Goal: Answer question/provide support: Answer question/provide support

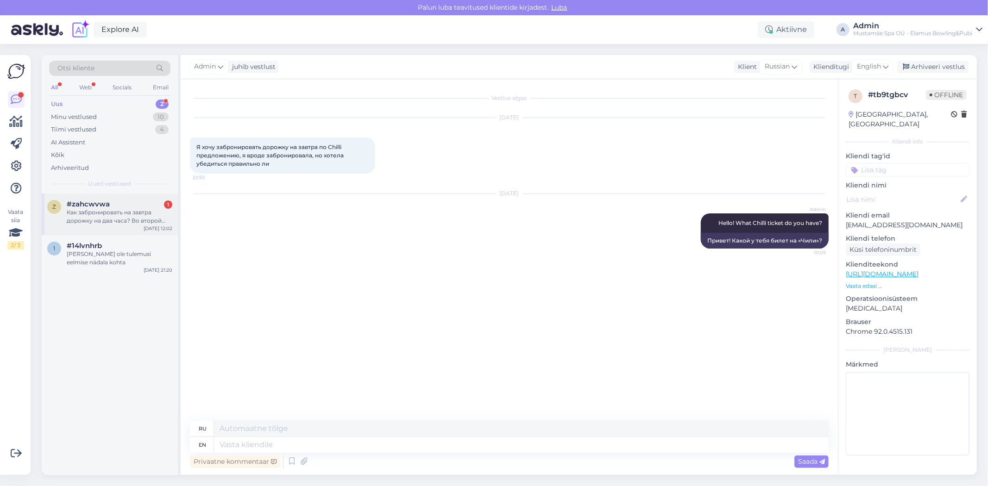
click at [130, 216] on div "Как забронировать на завтра дорожку на два часа? Во второй половине дня" at bounding box center [120, 216] width 106 height 17
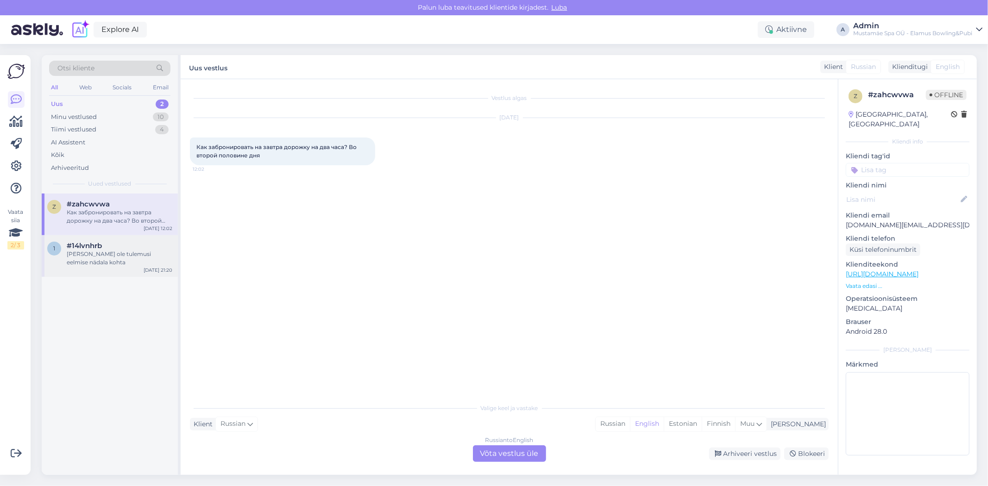
click at [139, 252] on div "[PERSON_NAME] ole tulemusi eelmise nädala kohta" at bounding box center [120, 258] width 106 height 17
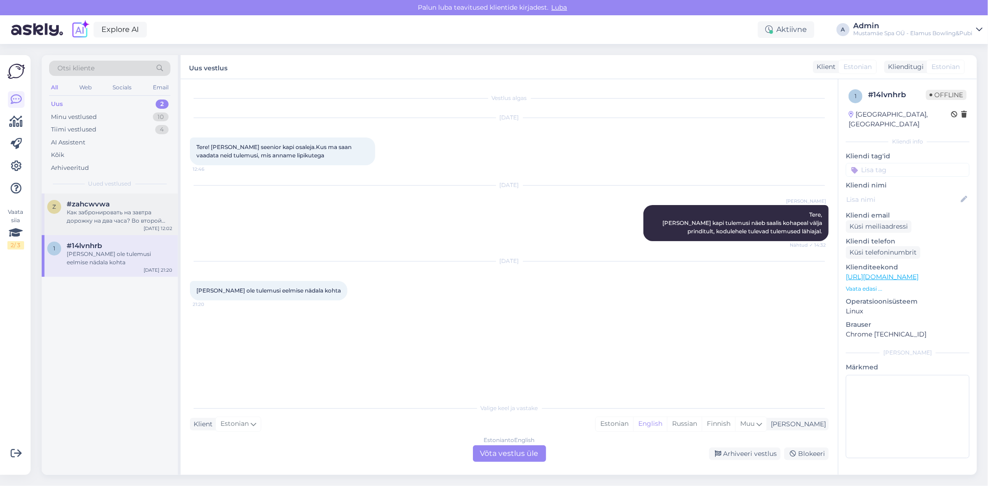
click at [128, 219] on div "Как забронировать на завтра дорожку на два часа? Во второй половине дня" at bounding box center [120, 216] width 106 height 17
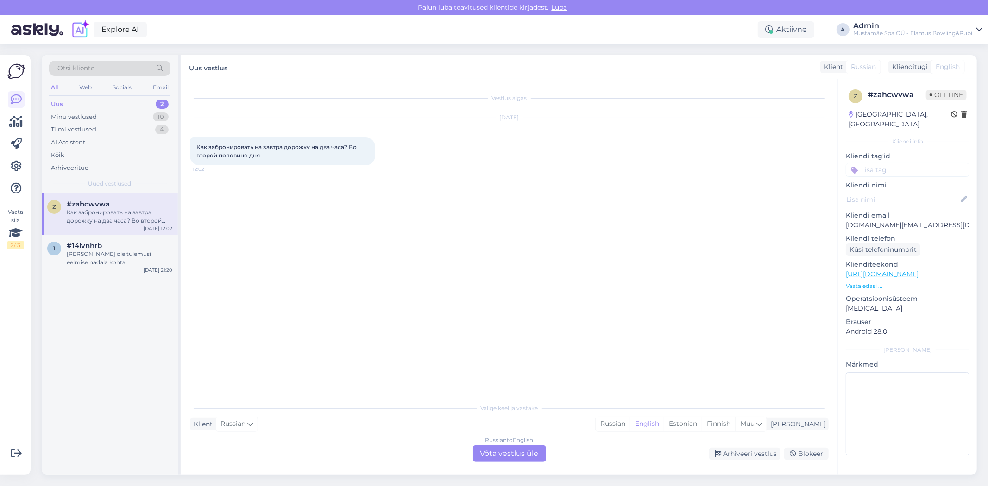
drag, startPoint x: 263, startPoint y: 156, endPoint x: 186, endPoint y: 142, distance: 77.6
click at [186, 142] on div "Vestlus algas [DATE] Как забронировать на завтра дорожку на два часа? Во второй…" at bounding box center [509, 277] width 657 height 396
copy span "Как забронировать на завтра дорожку на два часа? Во второй половине дня"
click at [250, 427] on icon at bounding box center [250, 424] width 6 height 10
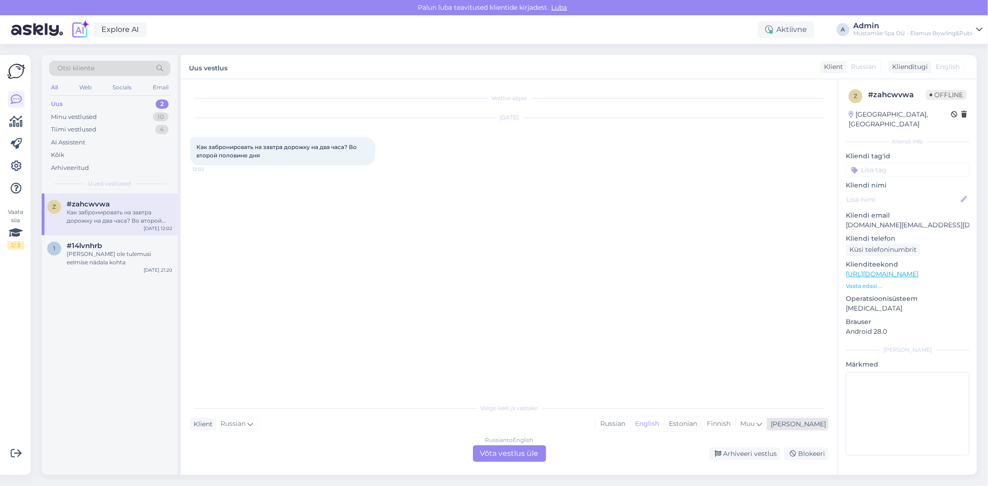
click at [701, 423] on div "Estonian" at bounding box center [682, 424] width 38 height 14
click at [535, 455] on div "Russian to Estonian Võta vestlus üle" at bounding box center [509, 453] width 73 height 17
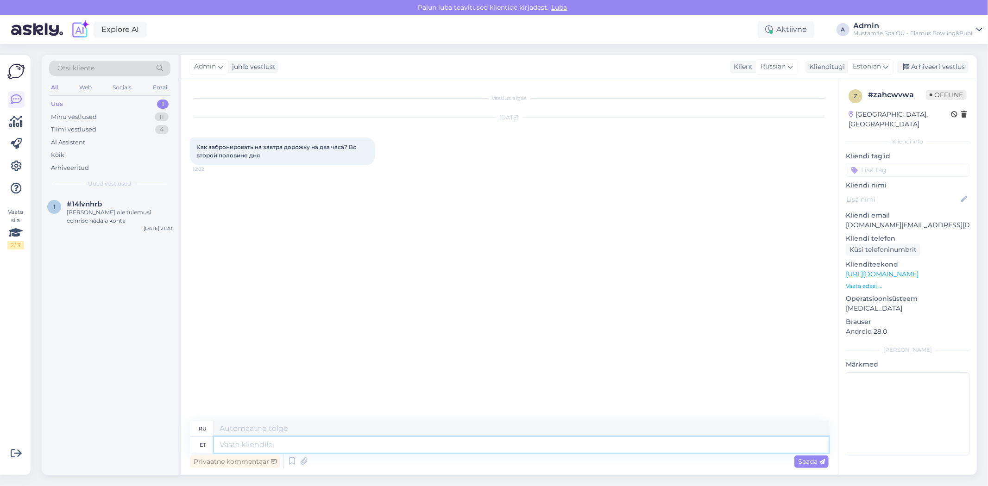
click at [338, 450] on textarea at bounding box center [521, 445] width 614 height 16
type textarea "Tere!"
type textarea "Привет!"
type textarea "Tere! Mis"
type textarea "Привет! Что?"
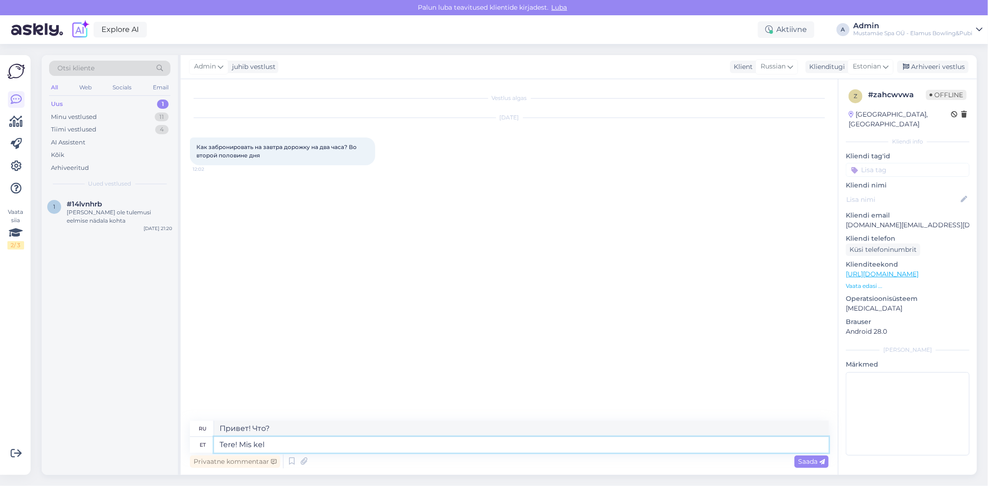
type textarea "Tere! Mis [PERSON_NAME]"
type textarea "Здравствуйте! Который час?"
type textarea "Tere! Mis [PERSON_NAME] kauaks"
type textarea "Здравствуйте! Который час, сколько времени?"
type textarea "Tere! Mis [PERSON_NAME] kauaks ja mi"
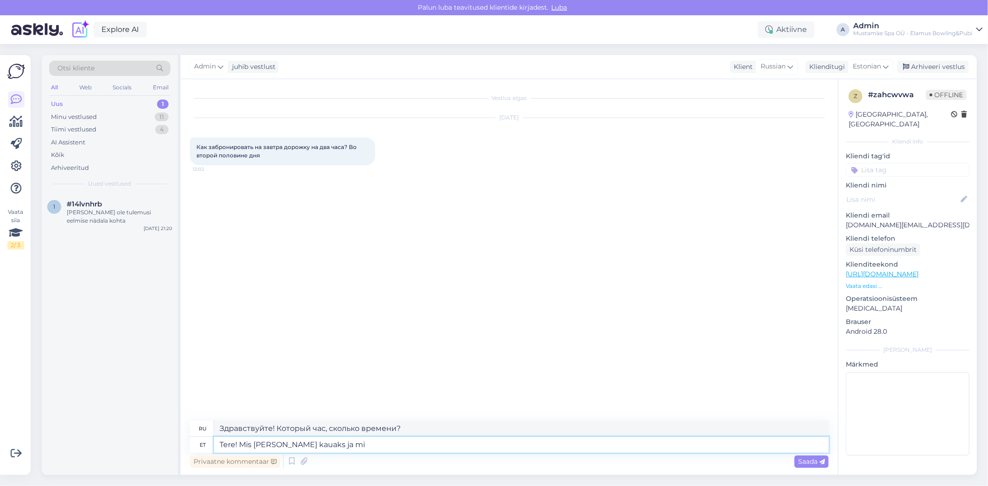
type textarea "Здравствуйте! Во сколько, как долго и"
type textarea "Tere! Mis [PERSON_NAME] kauaks [PERSON_NAME] r"
type textarea "Здравствуйте! Который час, сколько времени и сколько"
type textarea "Tere! Mis [PERSON_NAME] kauaks [PERSON_NAME] [PERSON_NAME]?"
type textarea "Привет! Во сколько, какая длина и сколько маршрутов?"
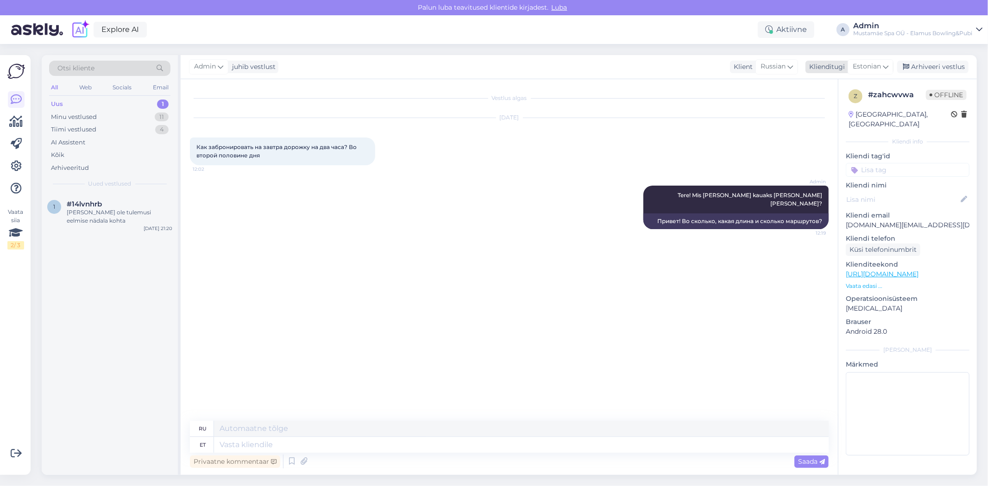
click at [874, 68] on span "Estonian" at bounding box center [866, 67] width 28 height 10
